Goal: Task Accomplishment & Management: Use online tool/utility

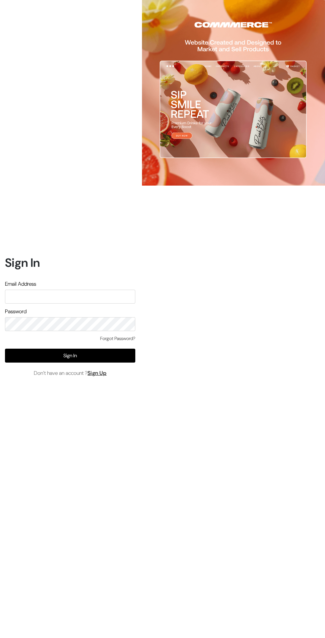
click at [115, 304] on input "text" at bounding box center [70, 297] width 130 height 14
type input "[EMAIL_ADDRESS][DOMAIN_NAME]"
click at [73, 363] on button "Sign In" at bounding box center [70, 356] width 130 height 14
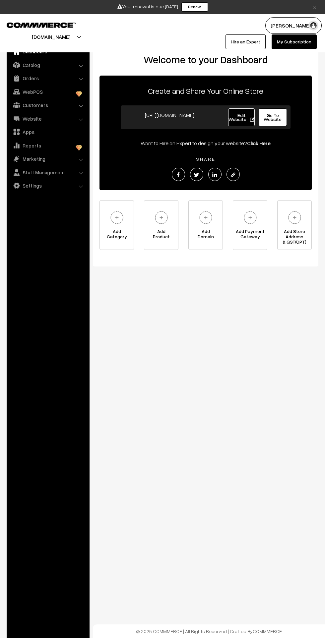
click at [65, 88] on link "WebPOS" at bounding box center [47, 92] width 79 height 12
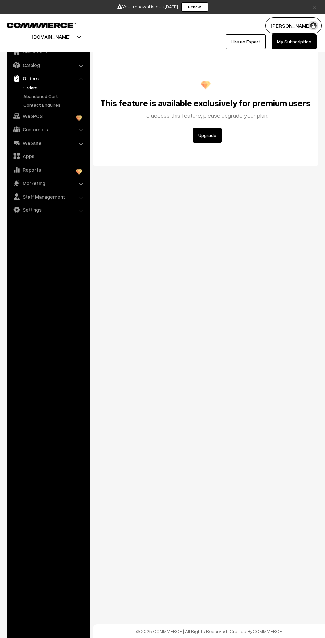
click at [51, 89] on link "Orders" at bounding box center [55, 87] width 66 height 7
